Goal: Information Seeking & Learning: Learn about a topic

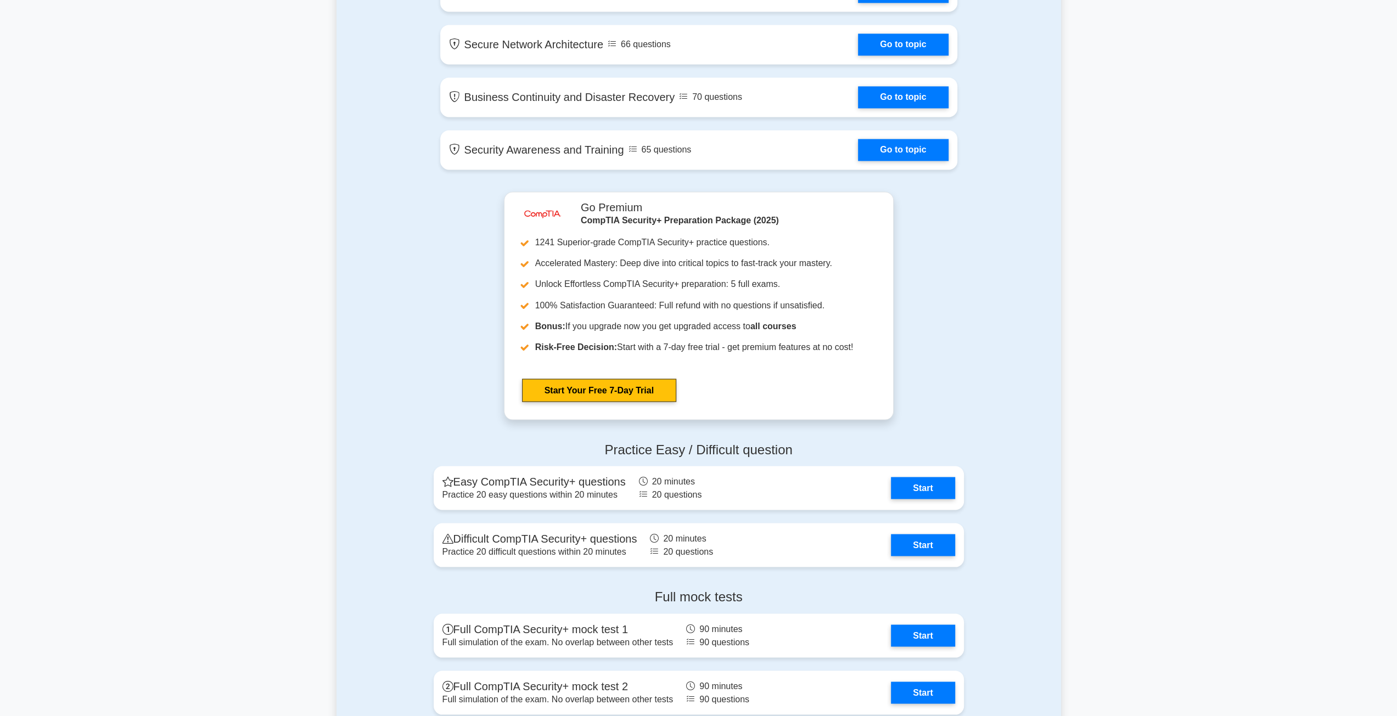
scroll to position [2196, 0]
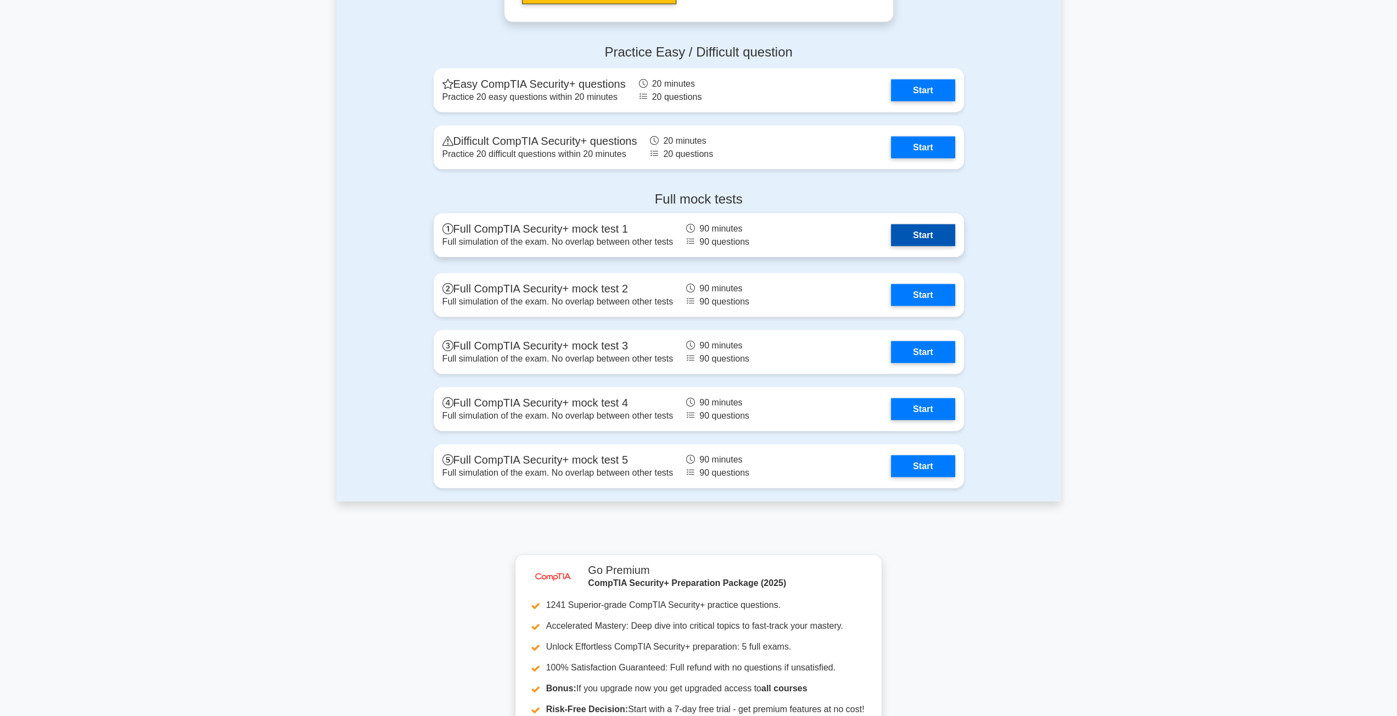
click at [912, 234] on link "Start" at bounding box center [923, 236] width 64 height 22
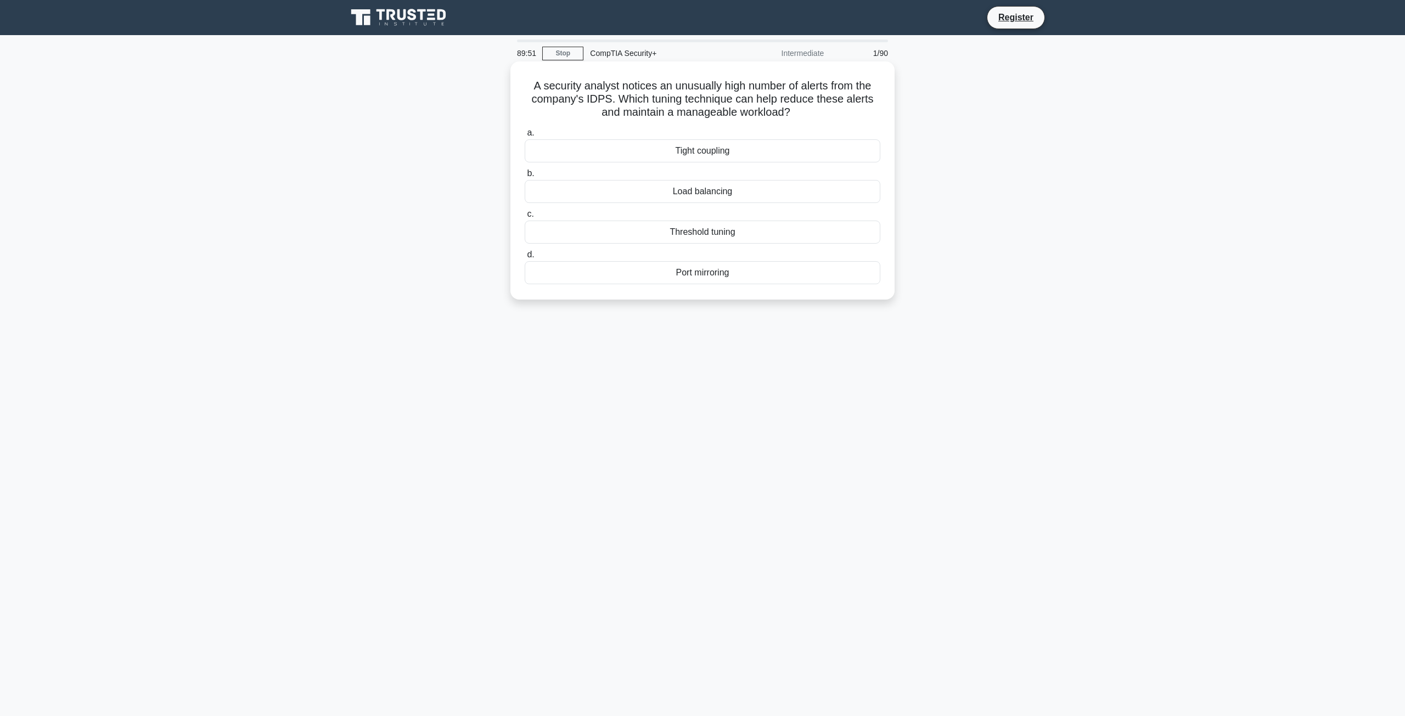
click at [718, 195] on div "Load balancing" at bounding box center [703, 191] width 356 height 23
click at [525, 177] on input "b. Load balancing" at bounding box center [525, 173] width 0 height 7
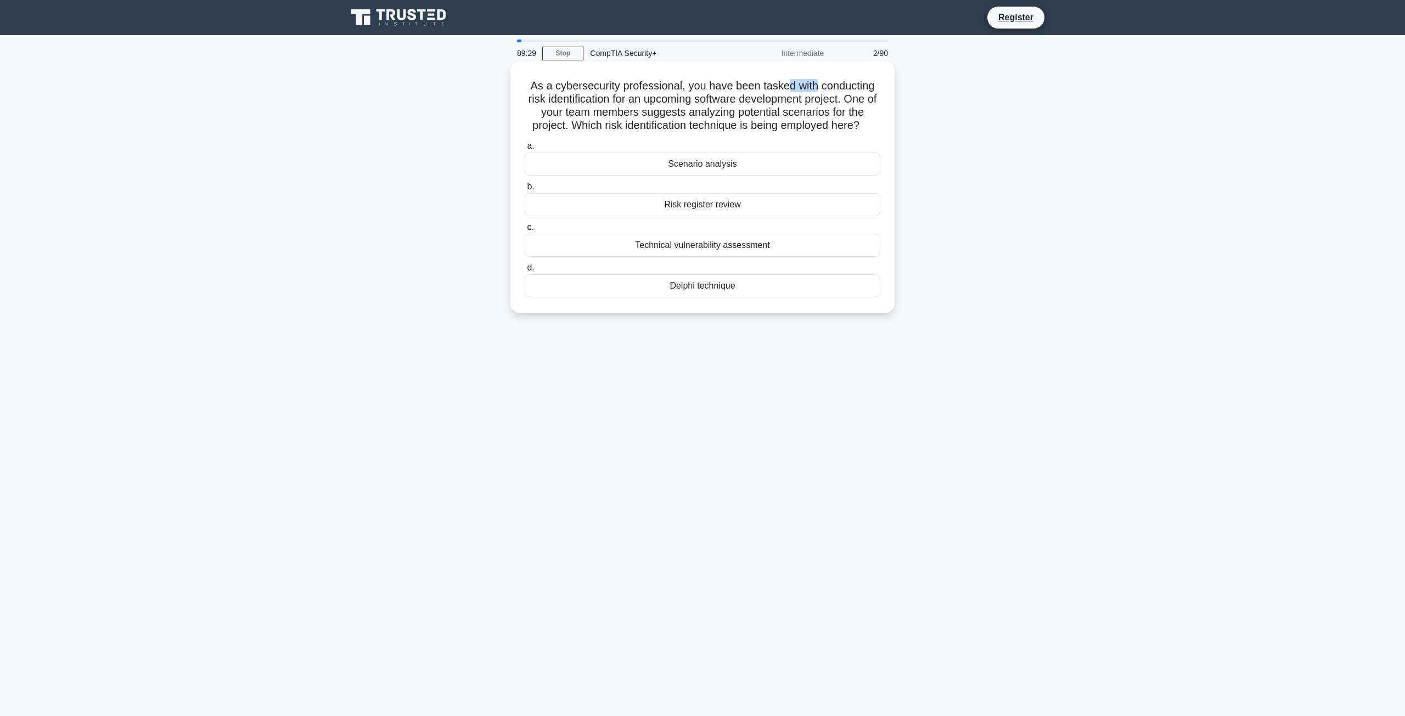
drag, startPoint x: 802, startPoint y: 89, endPoint x: 816, endPoint y: 92, distance: 14.5
click at [816, 92] on h5 "As a cybersecurity professional, you have been tasked with conducting risk iden…" at bounding box center [703, 106] width 358 height 54
click at [650, 102] on h5 "As a cybersecurity professional, you have been tasked with conducting risk iden…" at bounding box center [703, 106] width 358 height 54
click at [715, 167] on div "Scenario analysis" at bounding box center [703, 164] width 356 height 23
click at [525, 150] on input "a. Scenario analysis" at bounding box center [525, 146] width 0 height 7
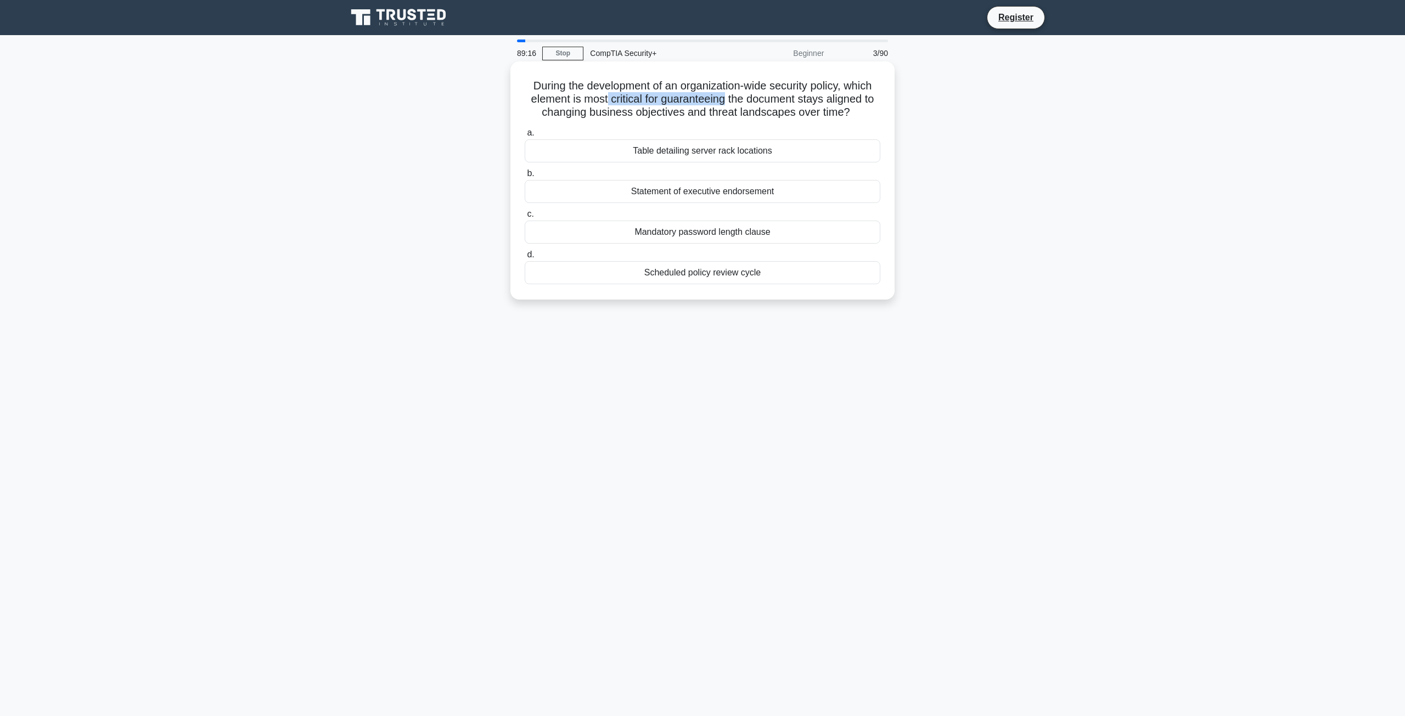
drag, startPoint x: 653, startPoint y: 100, endPoint x: 724, endPoint y: 100, distance: 70.3
click at [724, 100] on h5 "During the development of an organization-wide security policy, which element i…" at bounding box center [703, 99] width 358 height 41
click at [730, 277] on div "Scheduled policy review cycle" at bounding box center [703, 272] width 356 height 23
click at [525, 259] on input "d. Scheduled policy review cycle" at bounding box center [525, 254] width 0 height 7
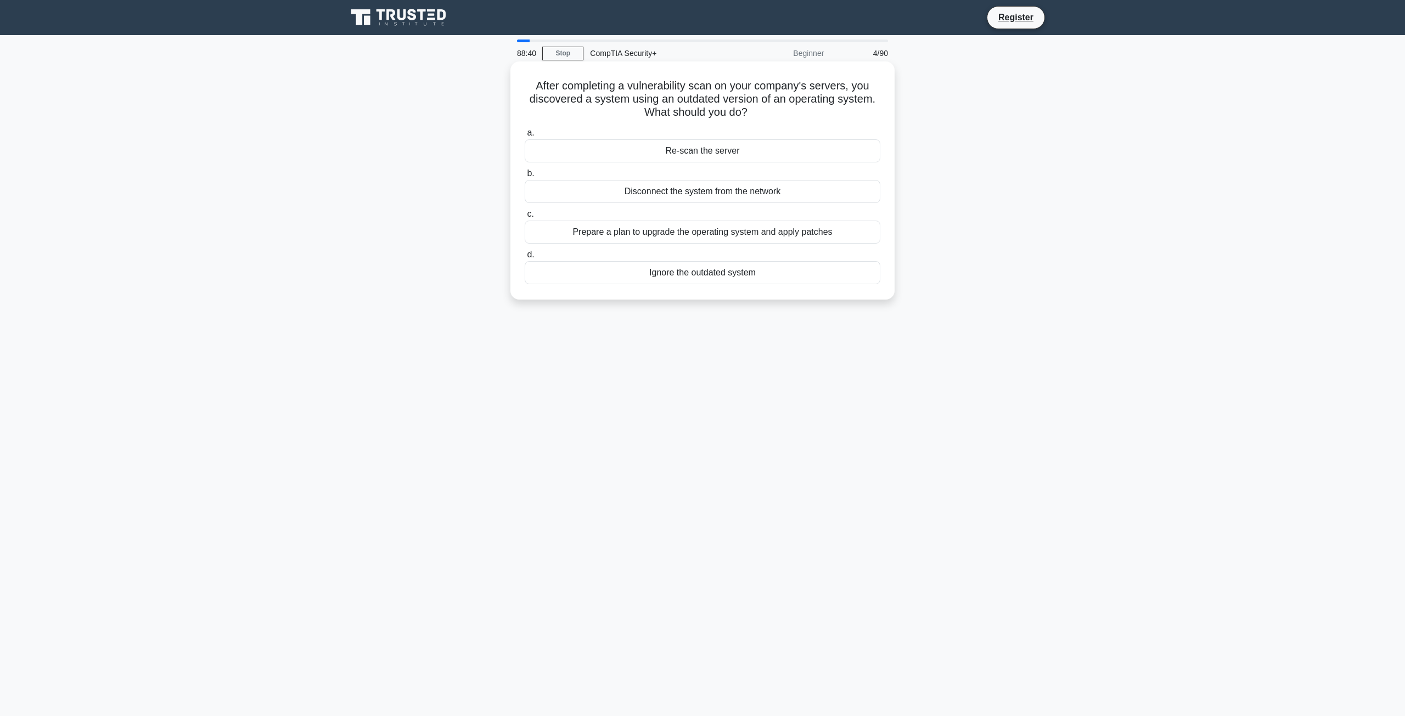
click at [776, 227] on div "Prepare a plan to upgrade the operating system and apply patches" at bounding box center [703, 232] width 356 height 23
click at [525, 218] on input "c. Prepare a plan to upgrade the operating system and apply patches" at bounding box center [525, 214] width 0 height 7
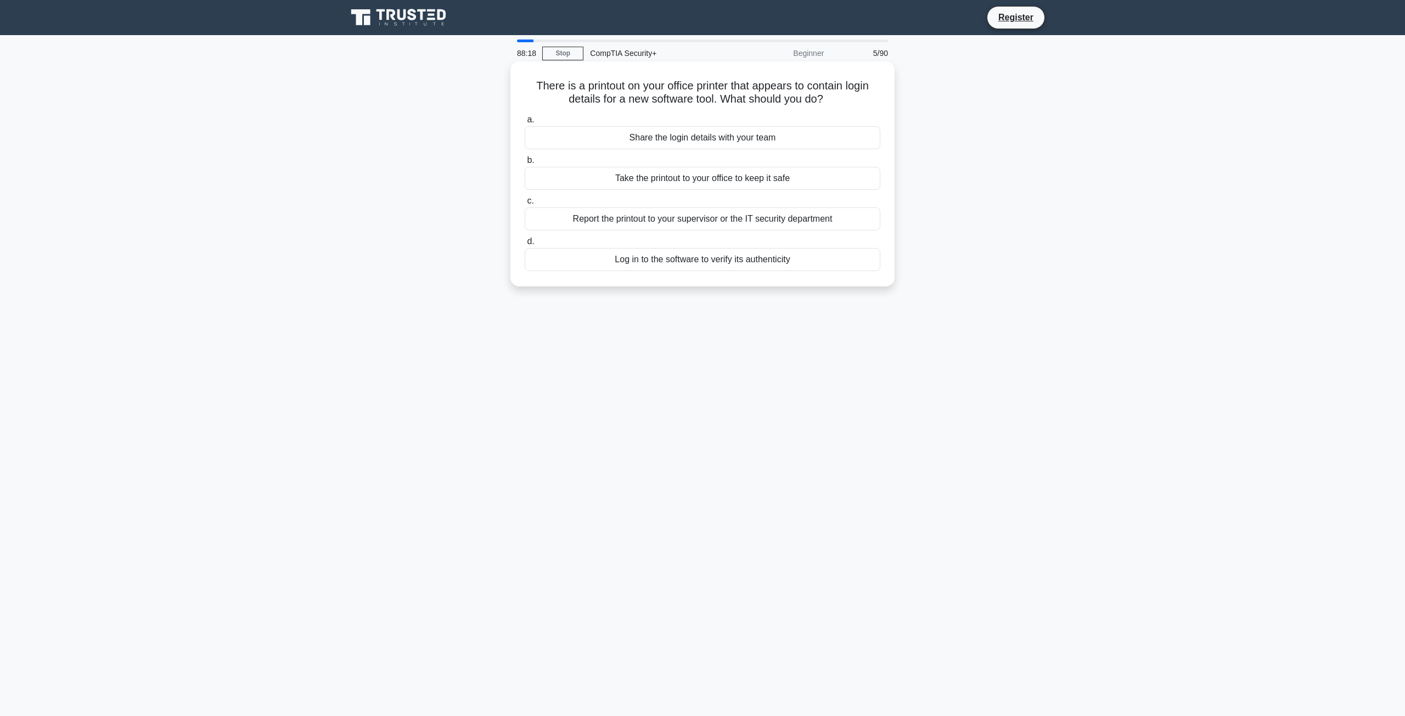
click at [762, 220] on div "Report the printout to your supervisor or the IT security department" at bounding box center [703, 219] width 356 height 23
click at [525, 205] on input "c. Report the printout to your supervisor or the IT security department" at bounding box center [525, 201] width 0 height 7
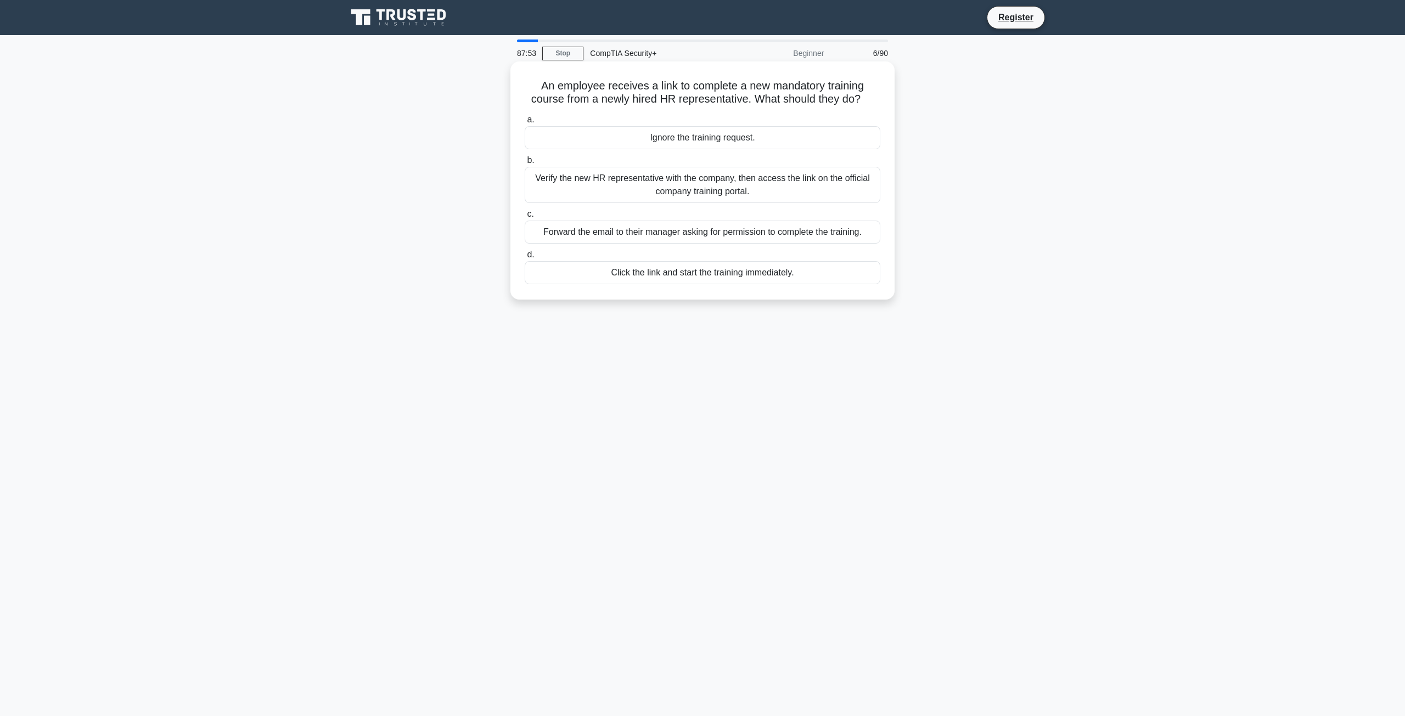
click at [704, 185] on div "Verify the new HR representative with the company, then access the link on the …" at bounding box center [703, 185] width 356 height 36
click at [525, 164] on input "b. Verify the new HR representative with the company, then access the link on t…" at bounding box center [525, 160] width 0 height 7
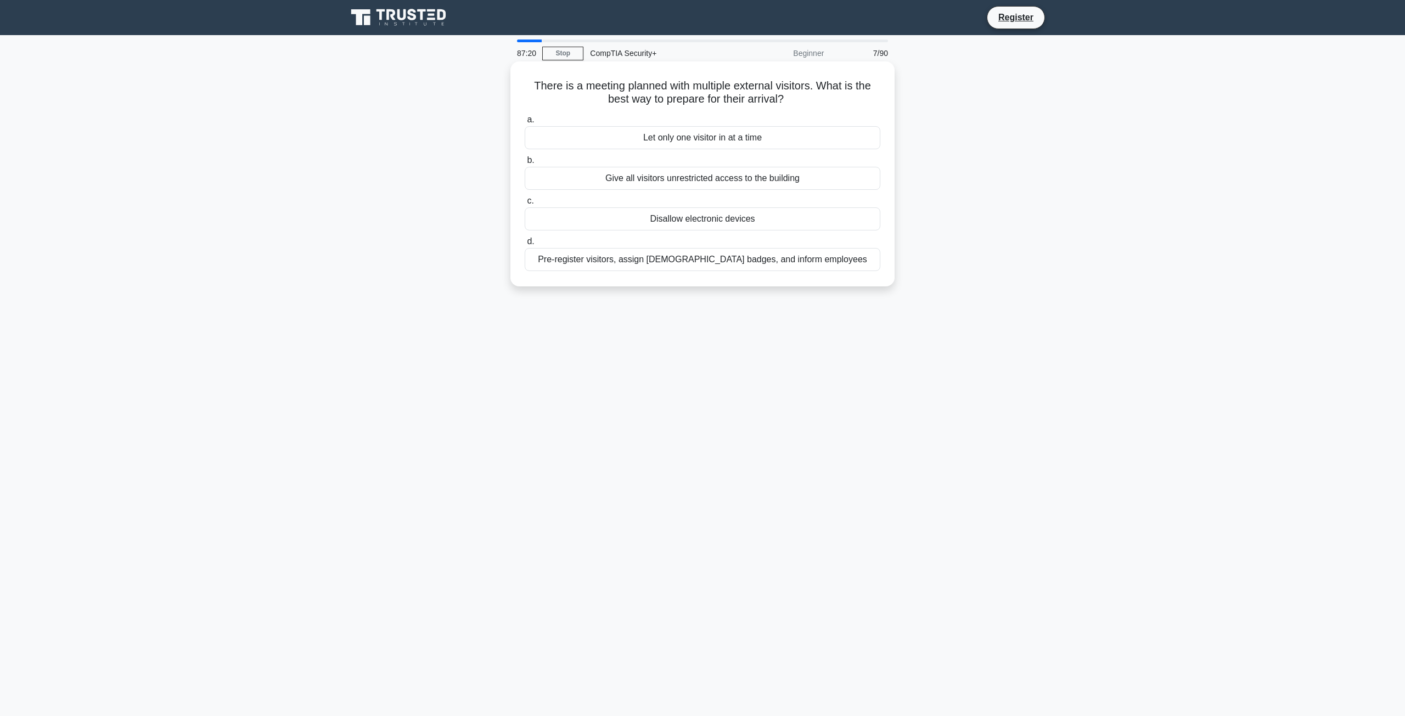
click at [702, 260] on div "Pre-register visitors, assign [DEMOGRAPHIC_DATA] badges, and inform employees" at bounding box center [703, 259] width 356 height 23
click at [525, 245] on input "d. Pre-register visitors, assign [DEMOGRAPHIC_DATA] badges, and inform employees" at bounding box center [525, 241] width 0 height 7
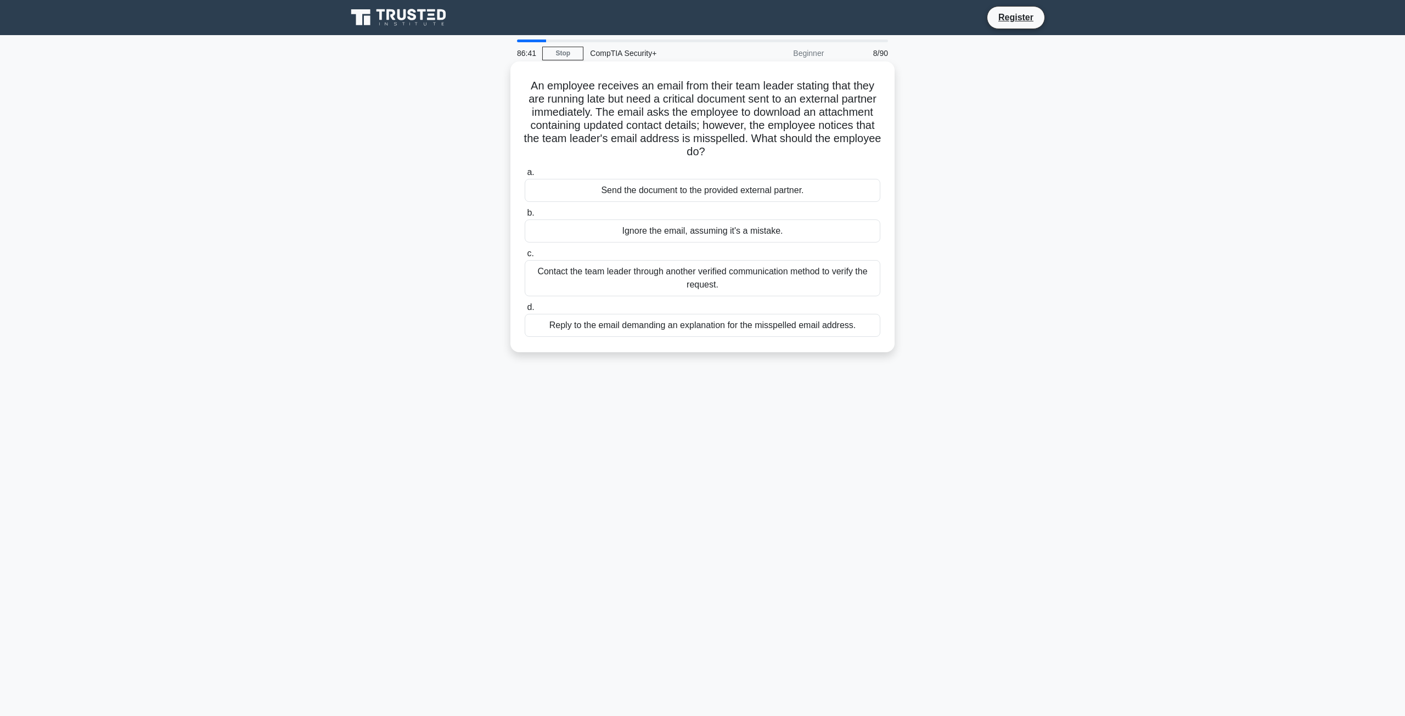
click at [848, 284] on div "Contact the team leader through another verified communication method to verify…" at bounding box center [703, 278] width 356 height 36
click at [525, 257] on input "c. Contact the team leader through another verified communication method to ver…" at bounding box center [525, 253] width 0 height 7
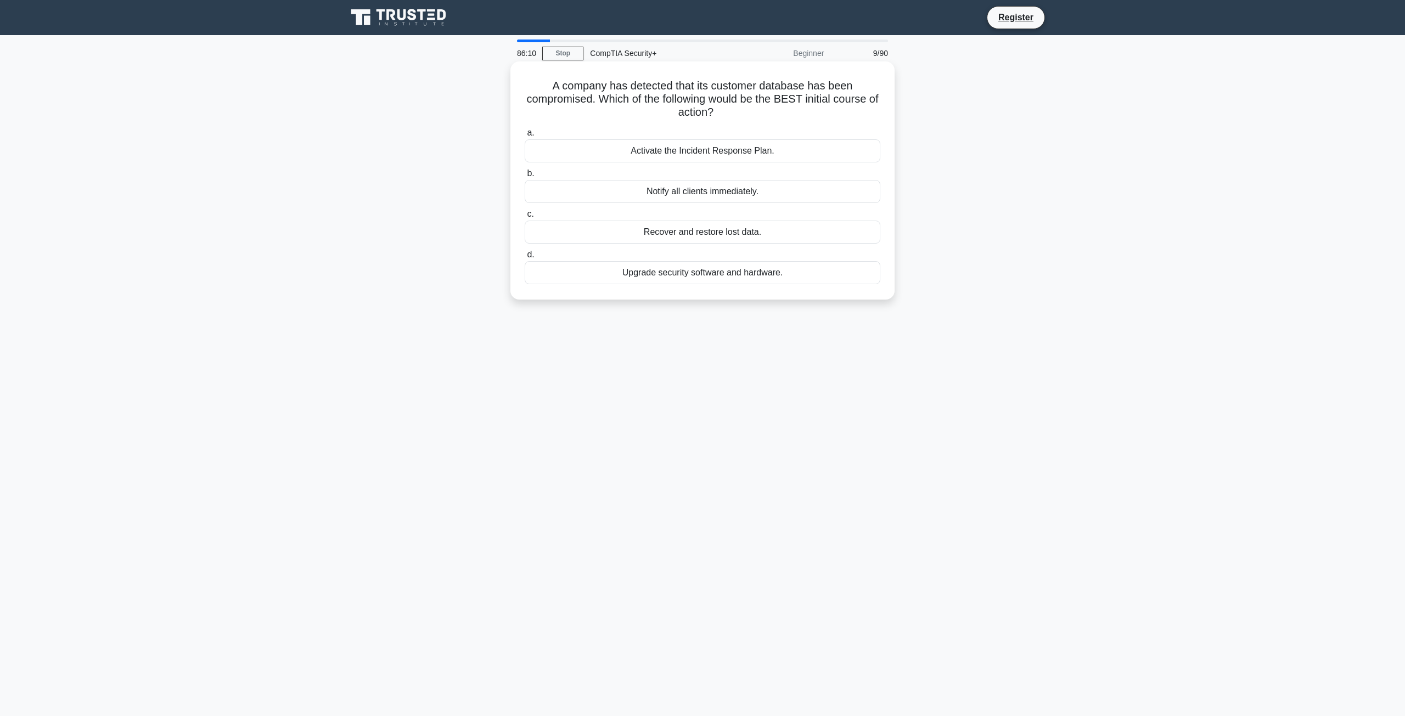
click at [700, 150] on div "Activate the Incident Response Plan." at bounding box center [703, 150] width 356 height 23
click at [525, 137] on input "a. Activate the Incident Response Plan." at bounding box center [525, 133] width 0 height 7
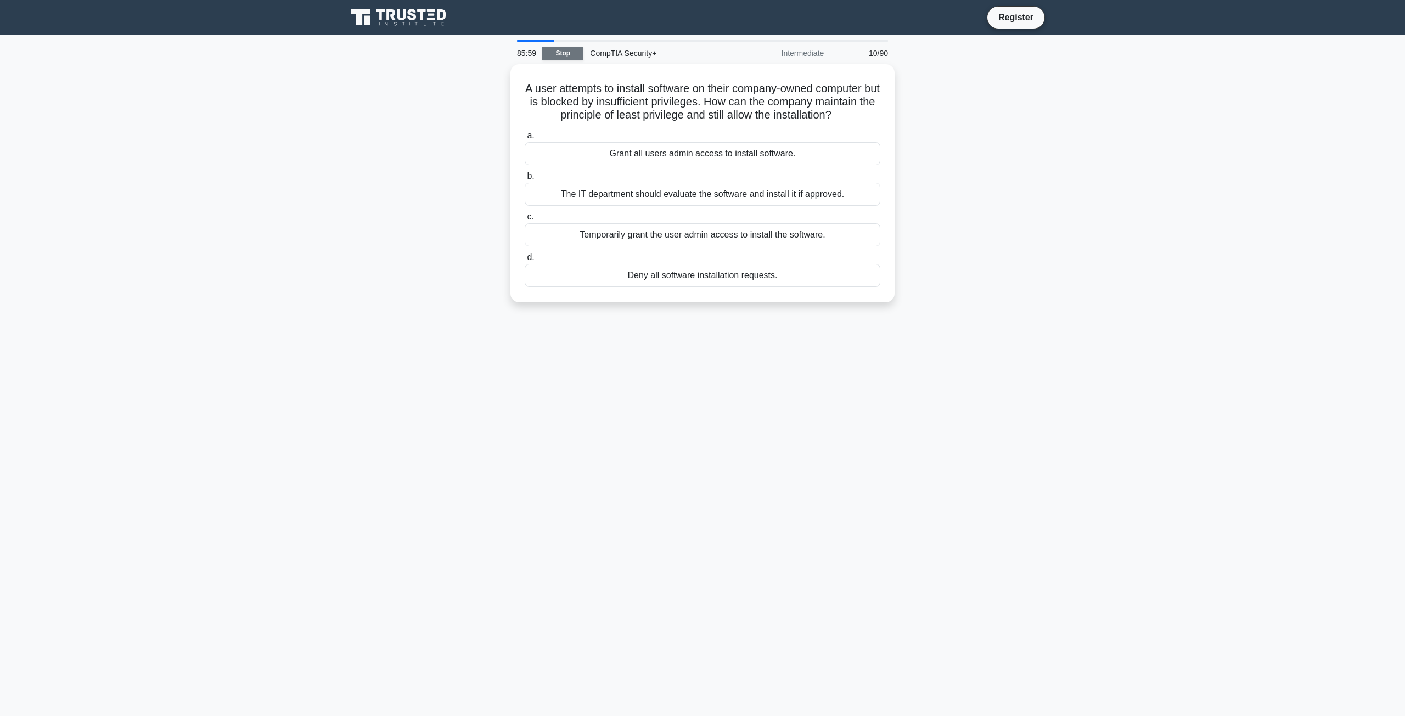
click at [573, 56] on link "Stop" at bounding box center [562, 54] width 41 height 14
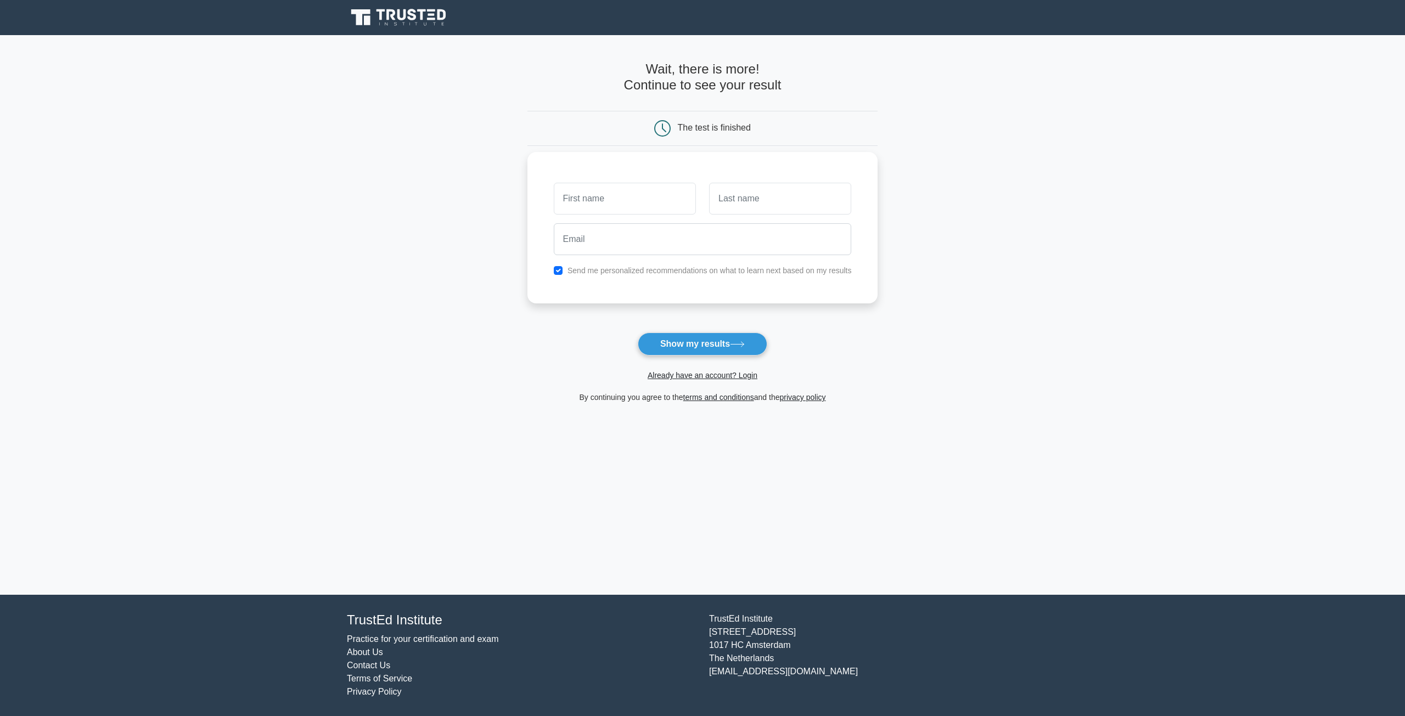
drag, startPoint x: 703, startPoint y: 349, endPoint x: 603, endPoint y: 209, distance: 172.4
click at [601, 214] on form "Wait, there is more! Continue to see your result The test is finished and the" at bounding box center [703, 232] width 351 height 343
click at [604, 207] on input "text" at bounding box center [625, 199] width 142 height 32
type input "Raj"
click at [736, 204] on input "text" at bounding box center [780, 199] width 142 height 32
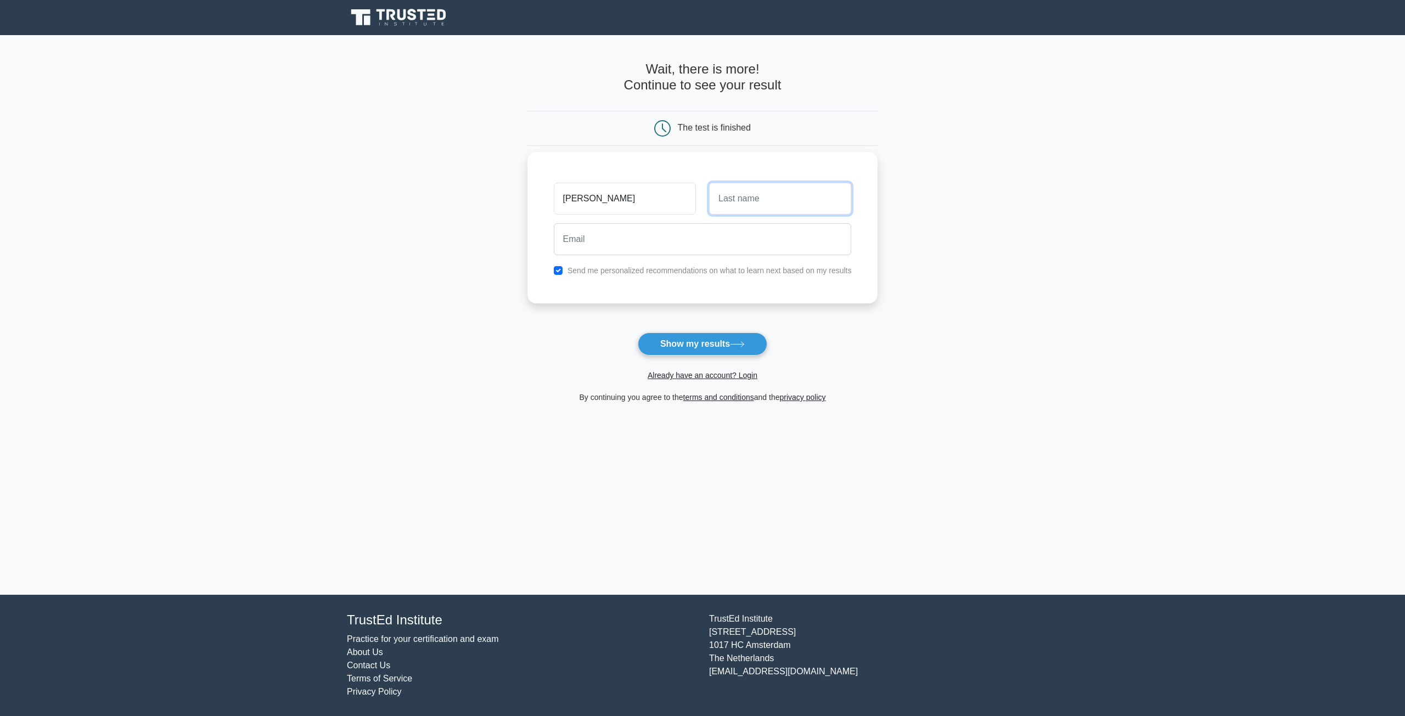
type input "Rajnicant"
click at [703, 238] on input "email" at bounding box center [703, 239] width 298 height 32
type input "raj14619@gmail.com"
click at [692, 341] on button "Show my results" at bounding box center [703, 344] width 130 height 23
